Goal: Task Accomplishment & Management: Use online tool/utility

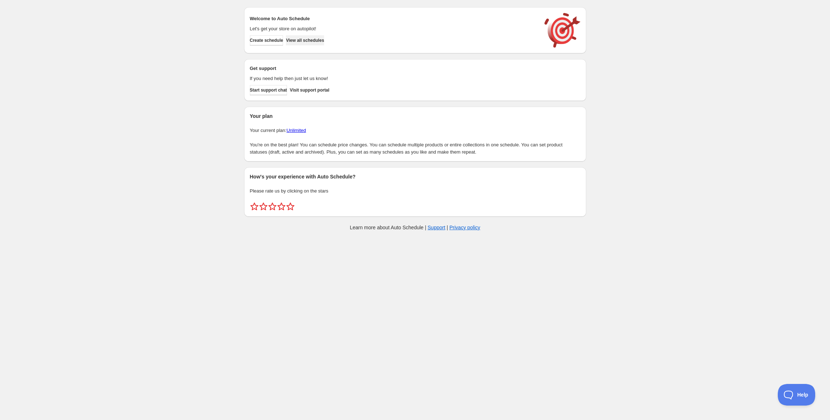
click at [323, 44] on button "View all schedules" at bounding box center [305, 40] width 38 height 10
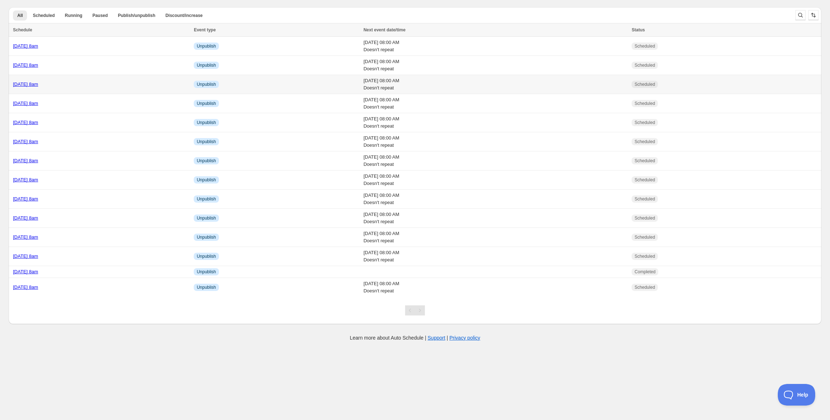
click at [38, 83] on link "Friday 5th September @ 8am" at bounding box center [25, 83] width 25 height 5
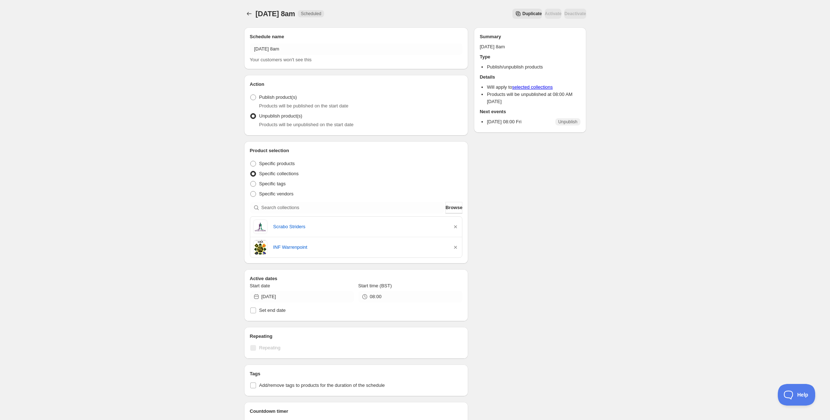
click at [523, 11] on span "Duplicate" at bounding box center [532, 14] width 19 height 6
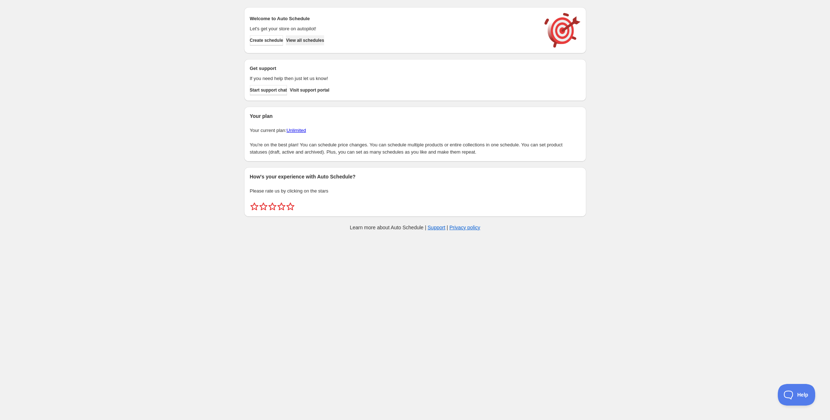
click at [313, 39] on span "View all schedules" at bounding box center [305, 40] width 38 height 6
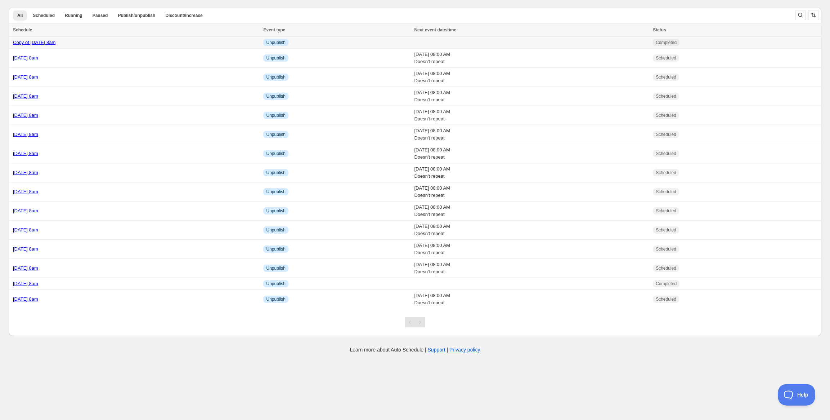
click at [159, 45] on div "Copy of Friday 5th September @ 8am" at bounding box center [136, 42] width 246 height 7
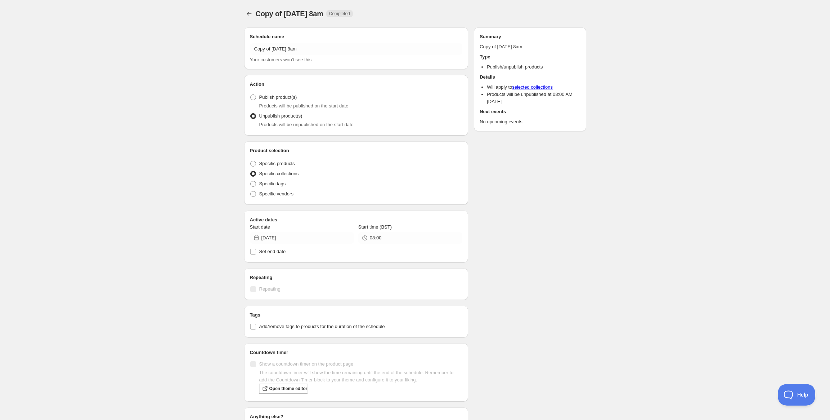
radio input "true"
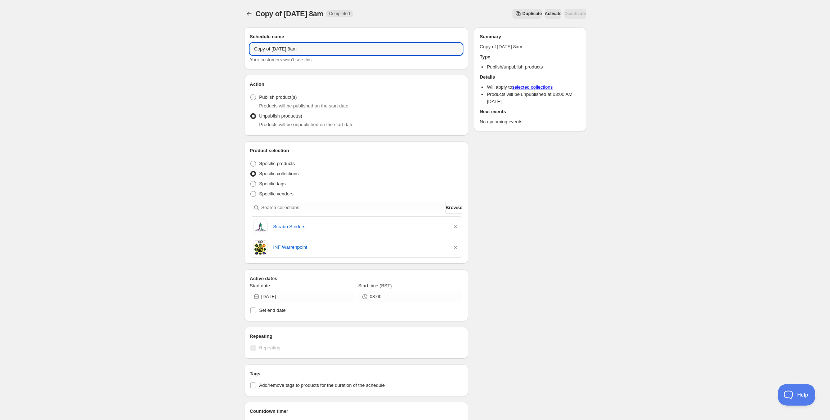
drag, startPoint x: 291, startPoint y: 49, endPoint x: 209, endPoint y: 43, distance: 81.9
click at [209, 43] on div "Copy of Friday 5th September @ 8am. This page is ready Copy of Friday 5th Septe…" at bounding box center [415, 286] width 830 height 573
type input "Thursday 4th September @ 8am"
click at [456, 228] on icon "button" at bounding box center [455, 226] width 7 height 7
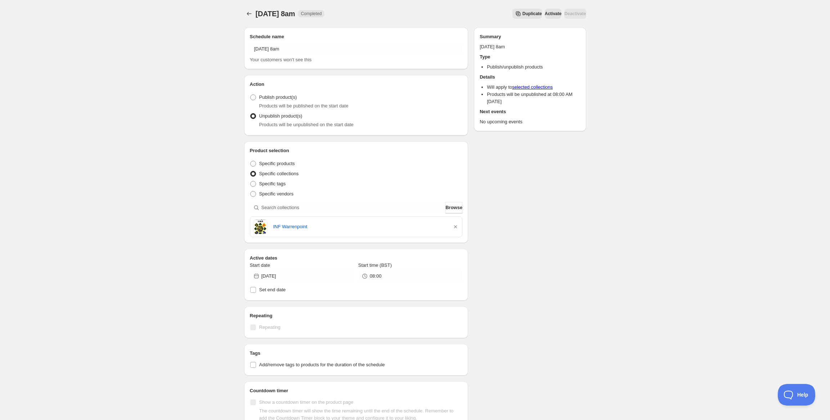
click at [456, 228] on icon "button" at bounding box center [455, 226] width 7 height 7
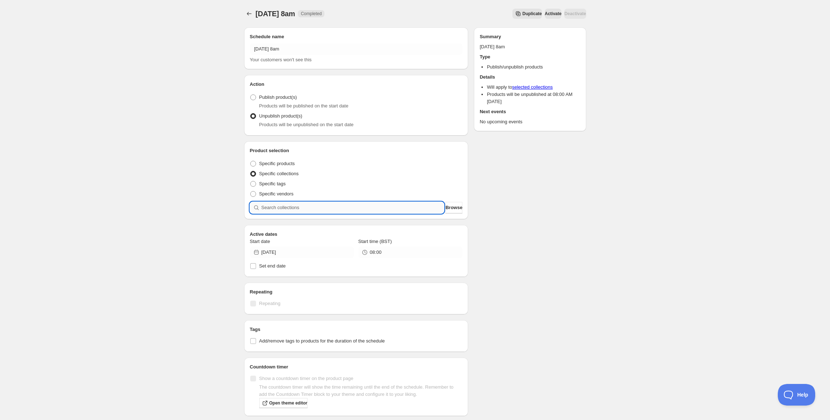
click at [341, 209] on input "search" at bounding box center [352, 208] width 183 height 12
paste input "https://cdn.shopify.com/s/files/1/0675/3969/7907/files/Playr-Fit-Training-Jerse…"
type input "https://cdn.shopify.com/s/files/1/0675/3969/7907/files/Playr-Fit-Training-Jerse…"
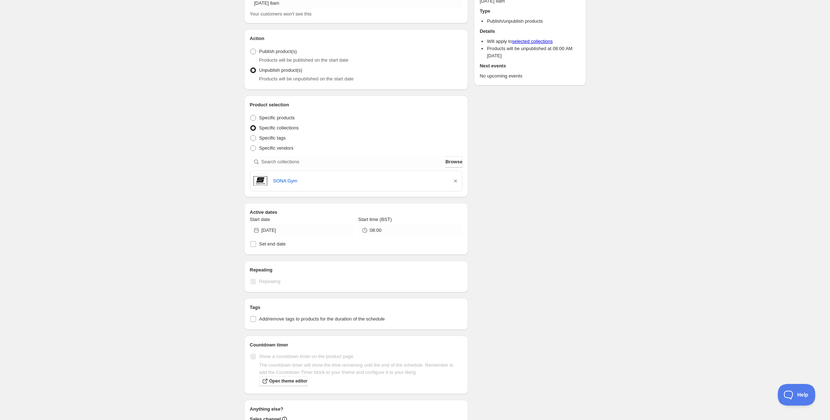
scroll to position [90, 0]
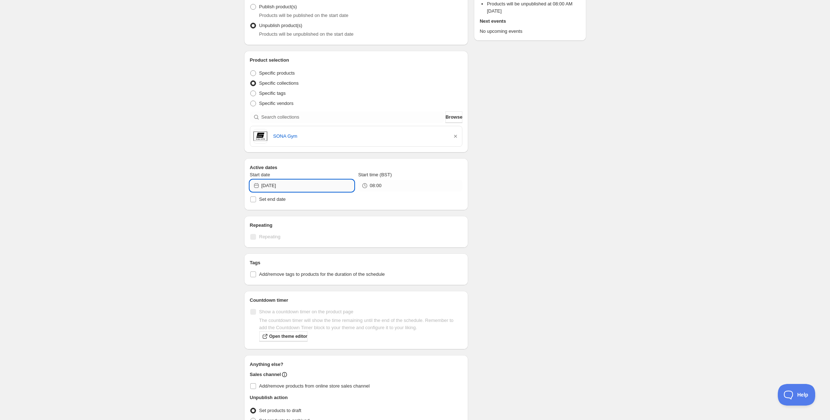
click at [312, 186] on input "2025-09-05" at bounding box center [307, 186] width 93 height 12
click at [314, 223] on span "4" at bounding box center [316, 225] width 8 height 6
type input "2025-09-04"
click at [413, 218] on div "Repeating Repeating" at bounding box center [356, 232] width 224 height 32
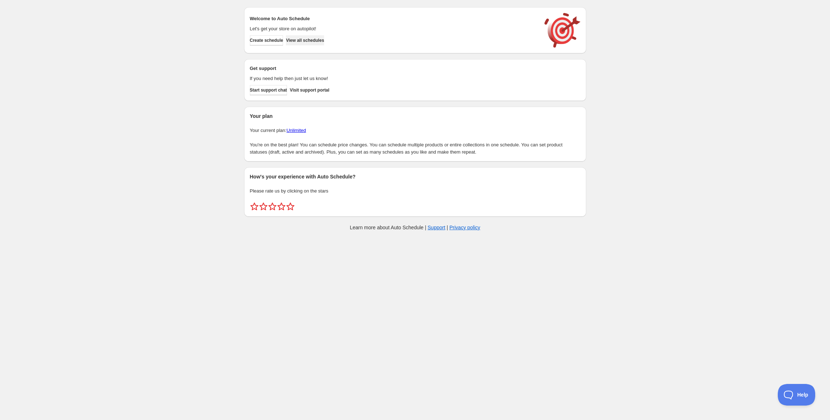
click at [310, 40] on span "View all schedules" at bounding box center [305, 40] width 38 height 6
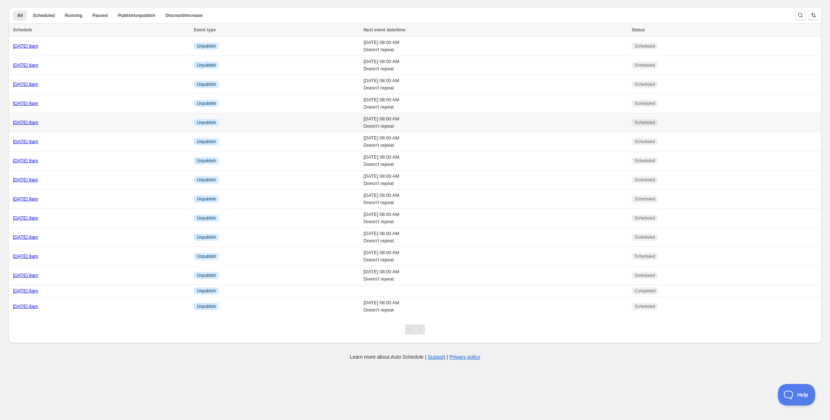
click at [38, 124] on link "[DATE] 8am" at bounding box center [25, 122] width 25 height 5
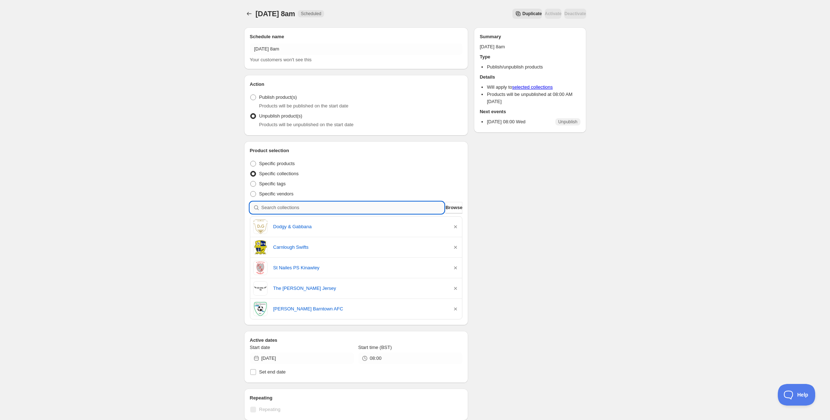
click at [318, 202] on input "search" at bounding box center [352, 208] width 183 height 12
paste input "Leinster Judo"
type input "Leinster Judo"
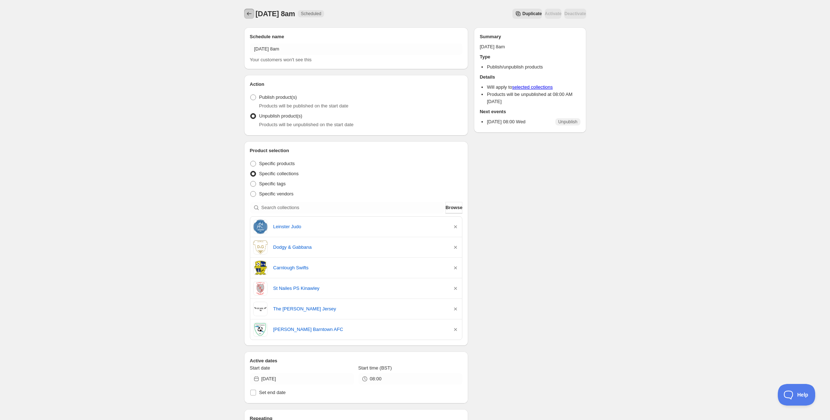
click at [254, 15] on button "Schedules" at bounding box center [249, 14] width 10 height 10
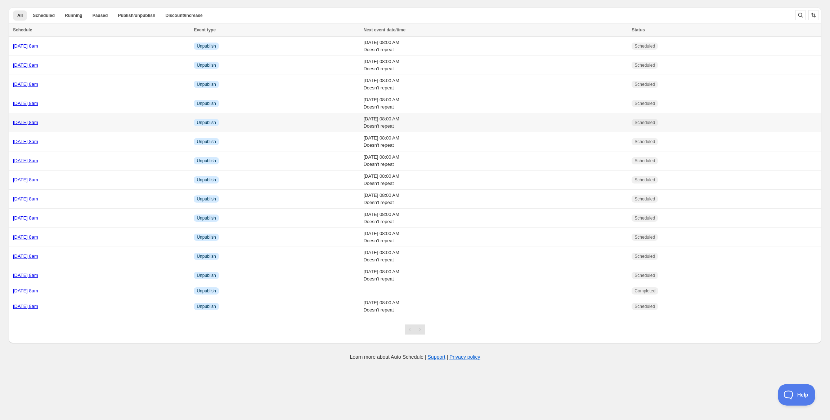
click at [38, 124] on link "Wednesday 3rd September @ 8am" at bounding box center [25, 122] width 25 height 5
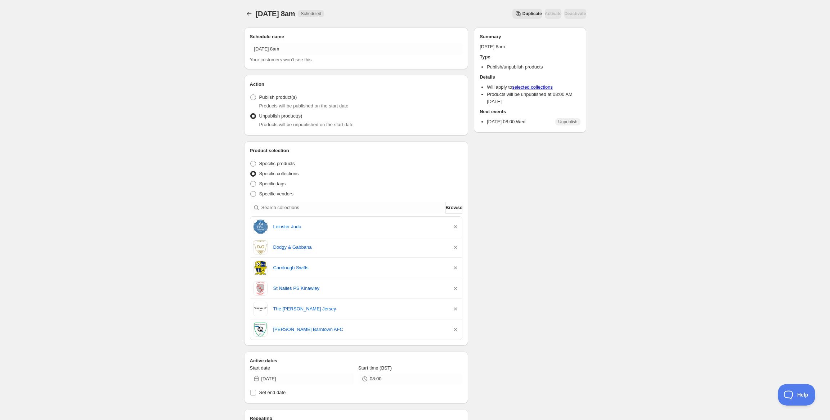
click at [124, 26] on div "Wednesday 3rd September @ 8am. This page is ready Wednesday 3rd September @ 8am…" at bounding box center [415, 327] width 830 height 655
click at [245, 13] on button "Schedules" at bounding box center [249, 14] width 10 height 10
